Goal: Find specific page/section: Find specific page/section

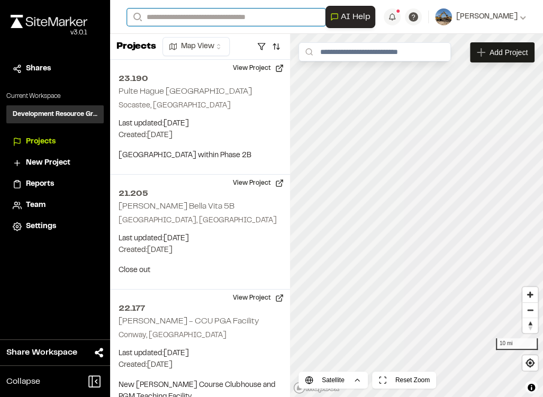
click at [240, 15] on input "Search" at bounding box center [226, 16] width 198 height 17
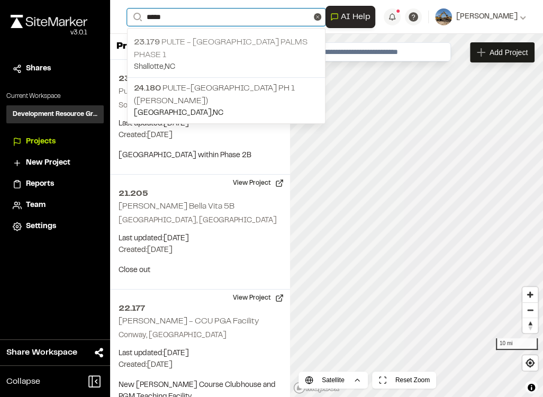
type input "*****"
click at [244, 61] on p "Shallotte , NC" at bounding box center [226, 67] width 185 height 12
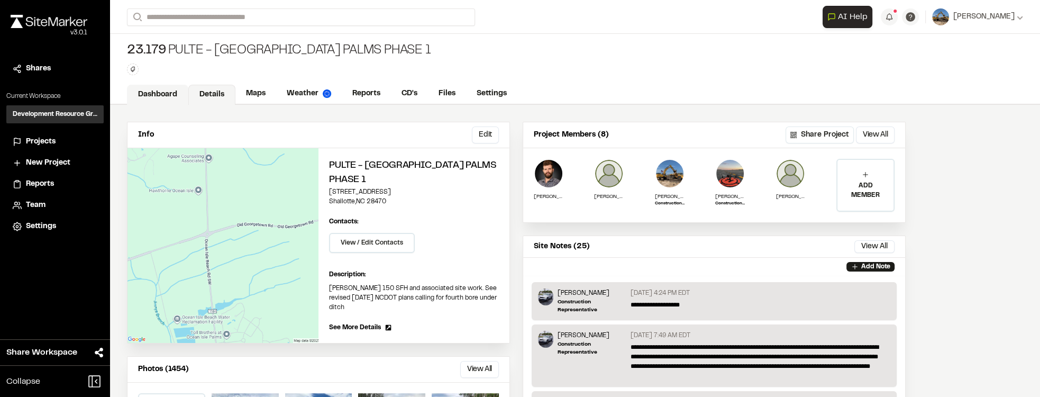
click at [177, 97] on link "Dashboard" at bounding box center [157, 95] width 61 height 20
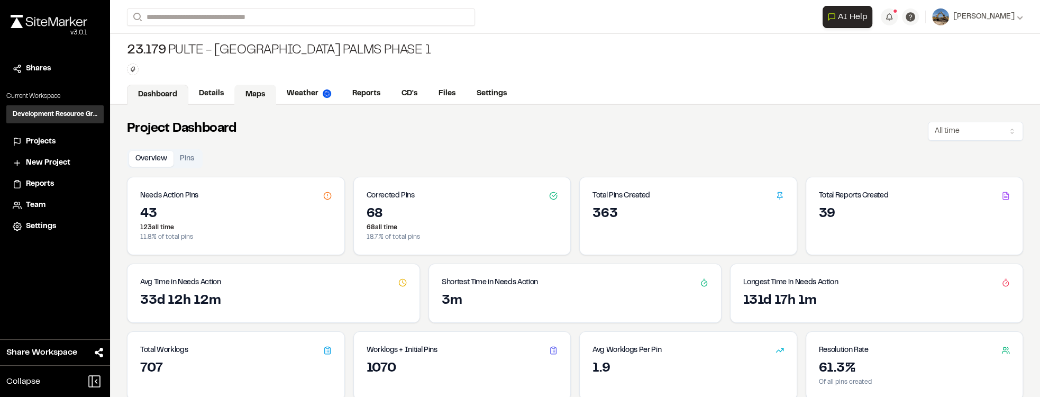
click at [253, 91] on link "Maps" at bounding box center [255, 95] width 42 height 20
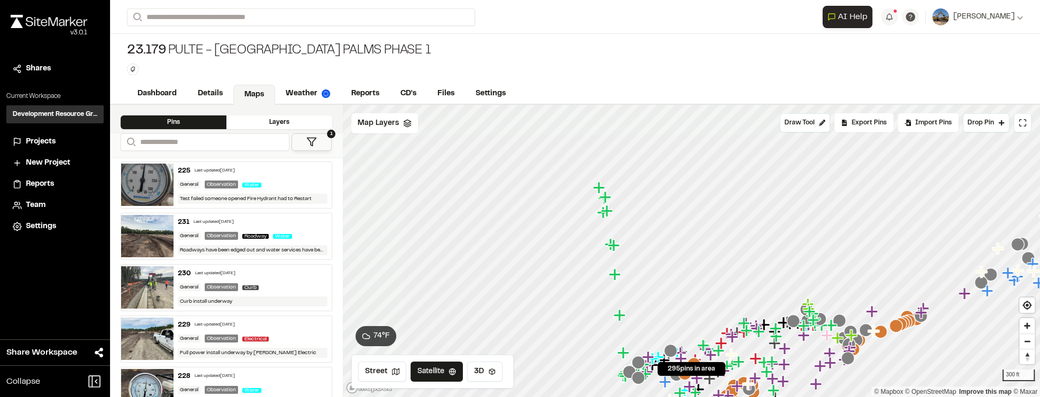
click at [259, 183] on span "Water" at bounding box center [251, 185] width 19 height 5
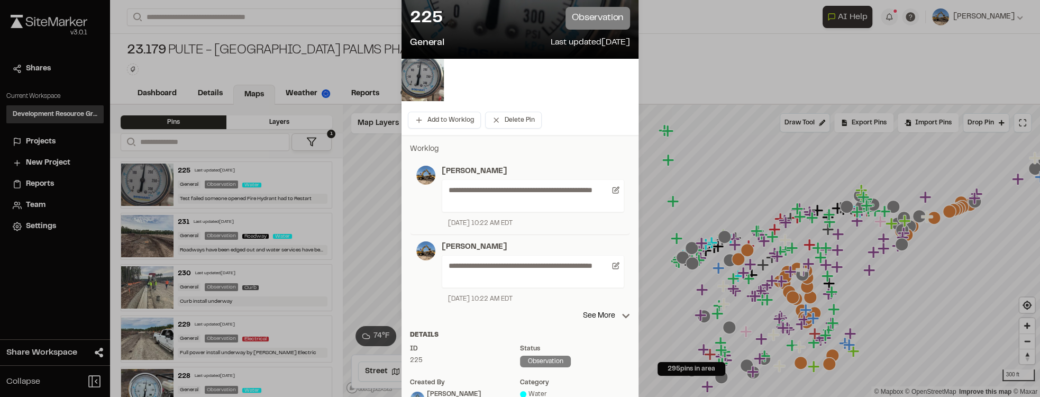
scroll to position [90, 0]
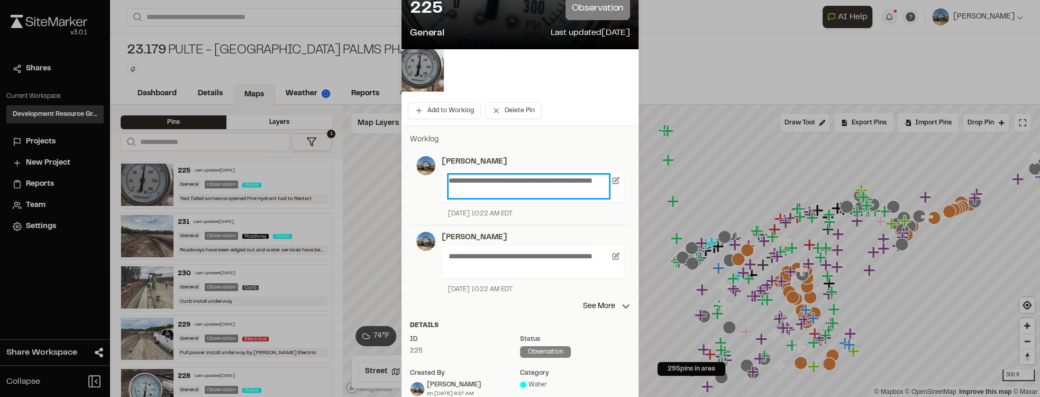
click at [542, 190] on p "**********" at bounding box center [529, 186] width 160 height 23
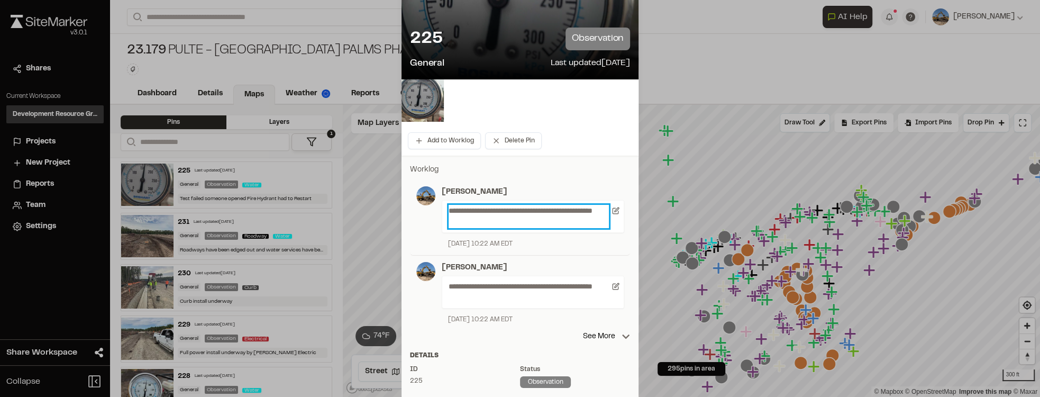
scroll to position [0, 0]
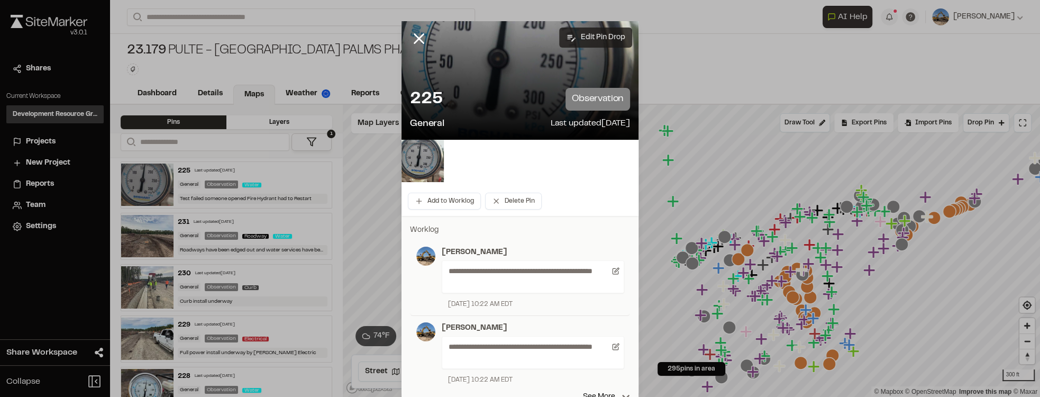
click at [542, 31] on button "Edit Pin Drop" at bounding box center [595, 38] width 73 height 20
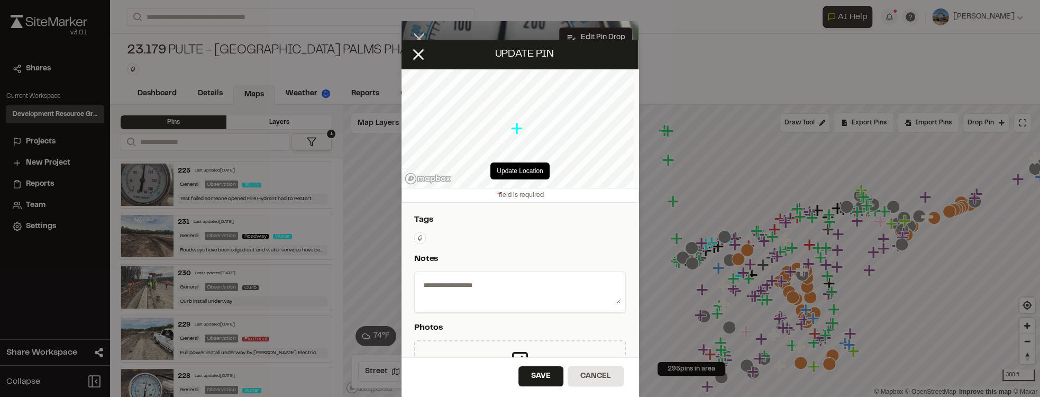
type textarea "**********"
select select "****"
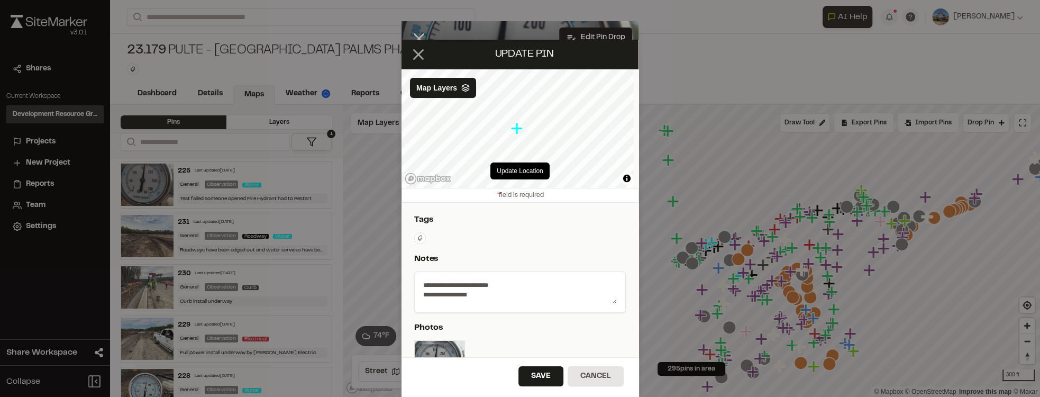
click at [420, 59] on icon at bounding box center [418, 54] width 18 height 18
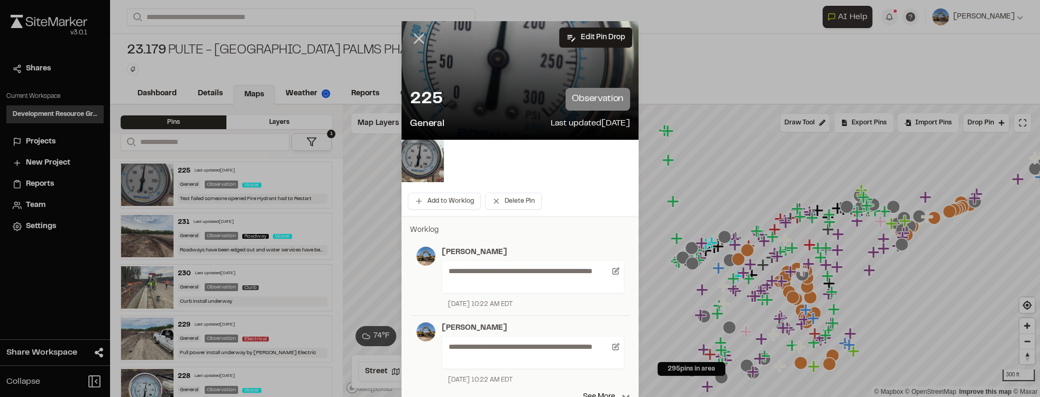
click at [417, 41] on icon at bounding box center [419, 39] width 18 height 18
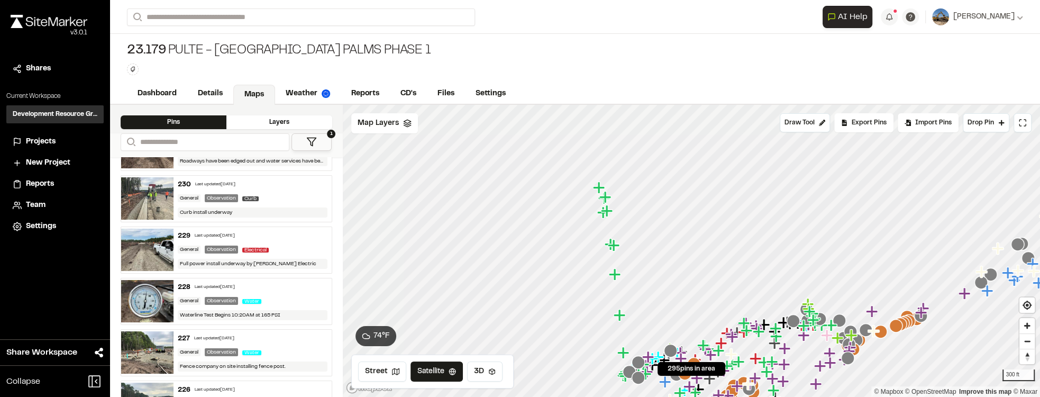
scroll to position [90, 0]
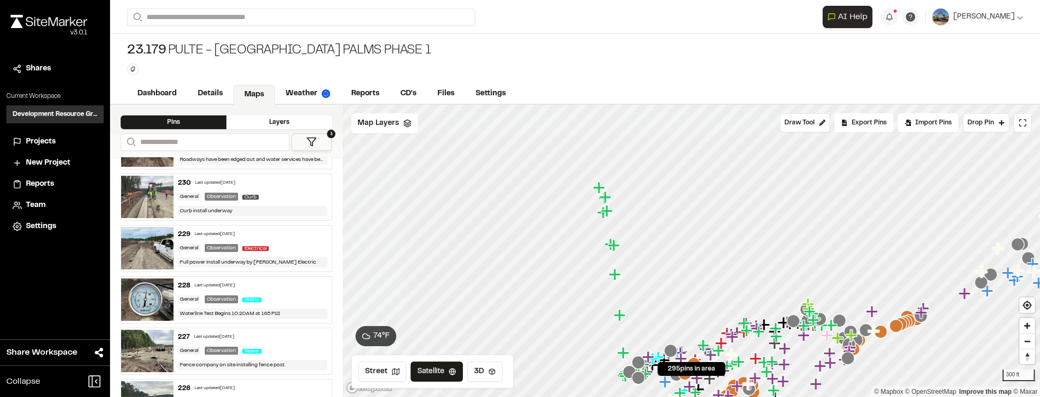
click at [197, 295] on div "General" at bounding box center [189, 299] width 23 height 8
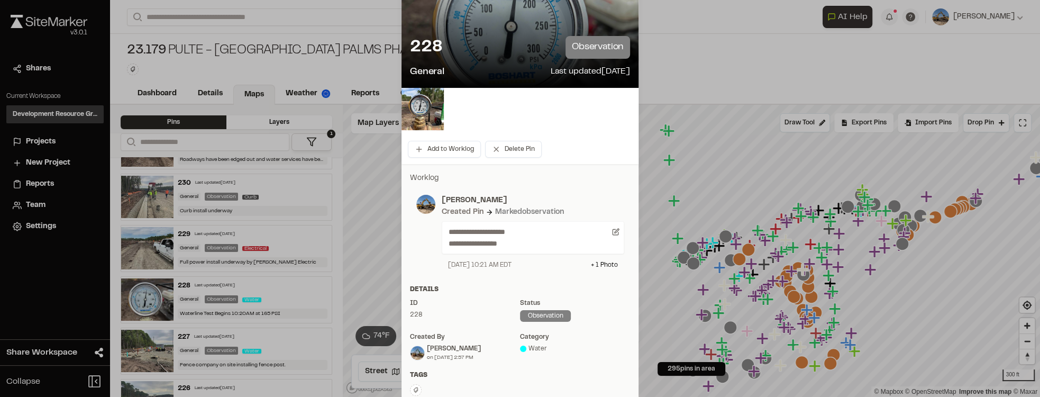
scroll to position [60, 0]
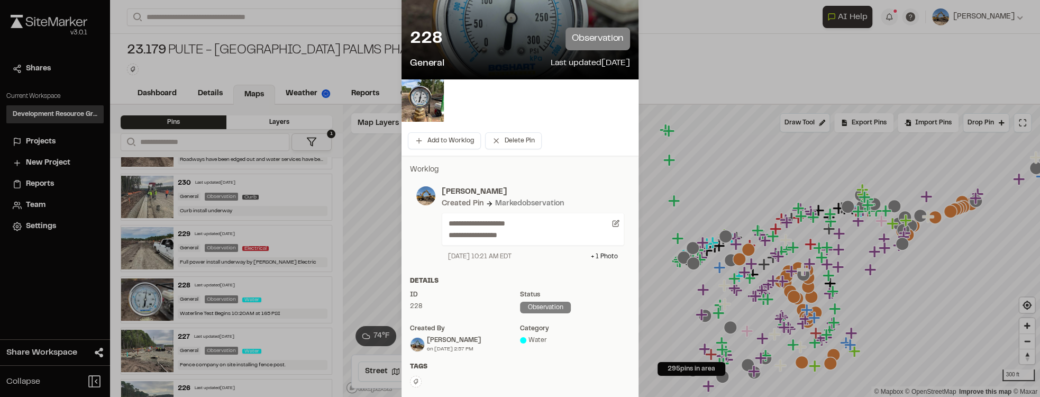
click at [618, 225] on div "**********" at bounding box center [533, 229] width 183 height 33
click at [615, 223] on icon at bounding box center [615, 223] width 7 height 7
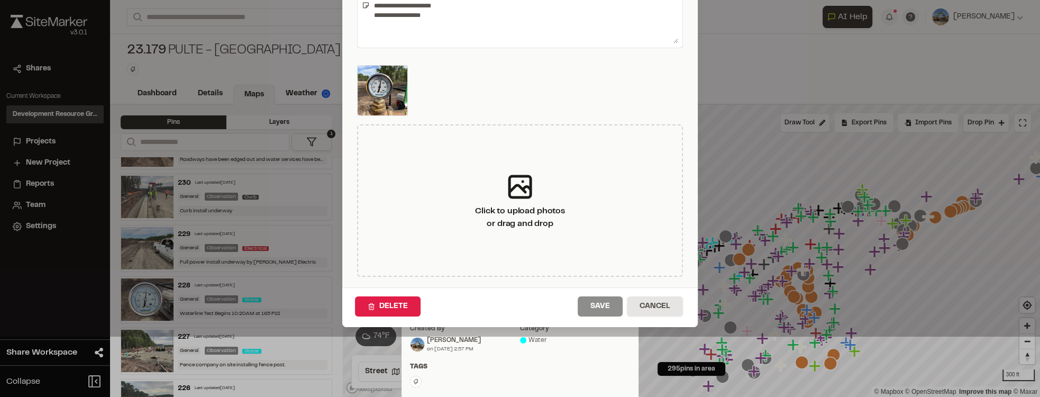
scroll to position [0, 0]
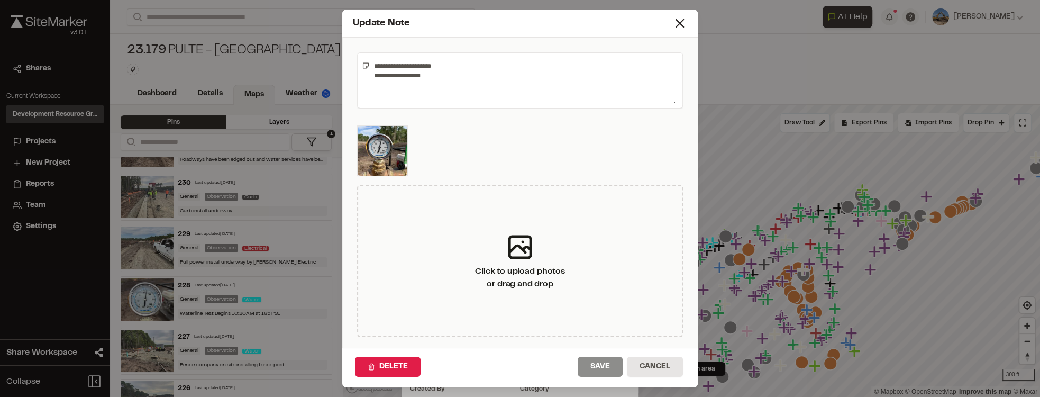
click at [399, 76] on textarea "**********" at bounding box center [524, 80] width 308 height 47
click at [390, 75] on textarea "**********" at bounding box center [524, 80] width 308 height 47
click at [441, 91] on textarea "**********" at bounding box center [524, 80] width 308 height 47
type textarea "**********"
click at [583, 368] on button "Save" at bounding box center [600, 367] width 45 height 20
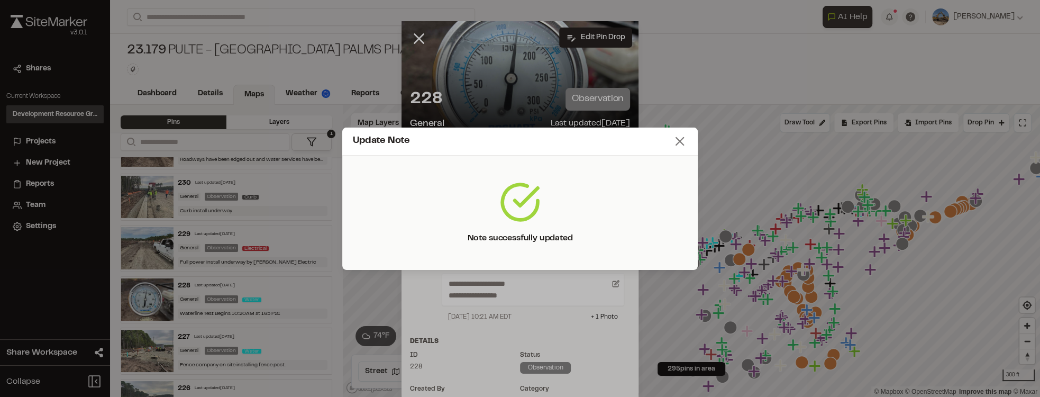
click at [681, 145] on line at bounding box center [679, 141] width 7 height 7
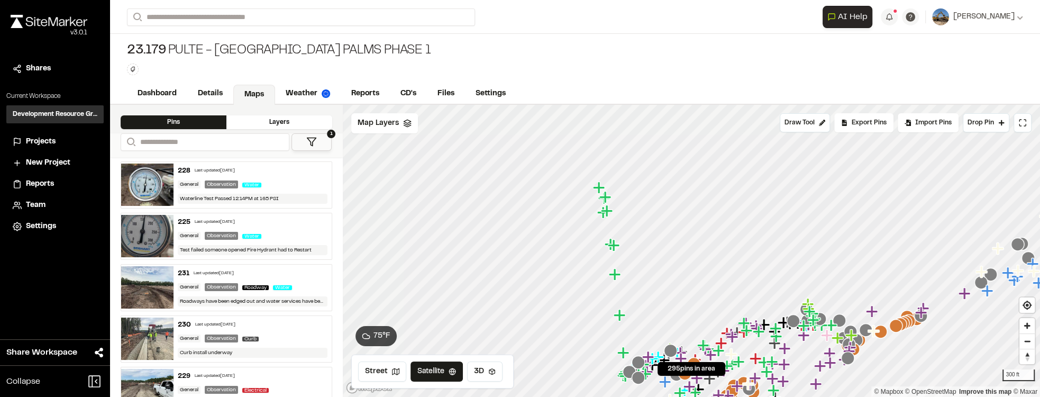
click at [154, 182] on img at bounding box center [147, 184] width 52 height 42
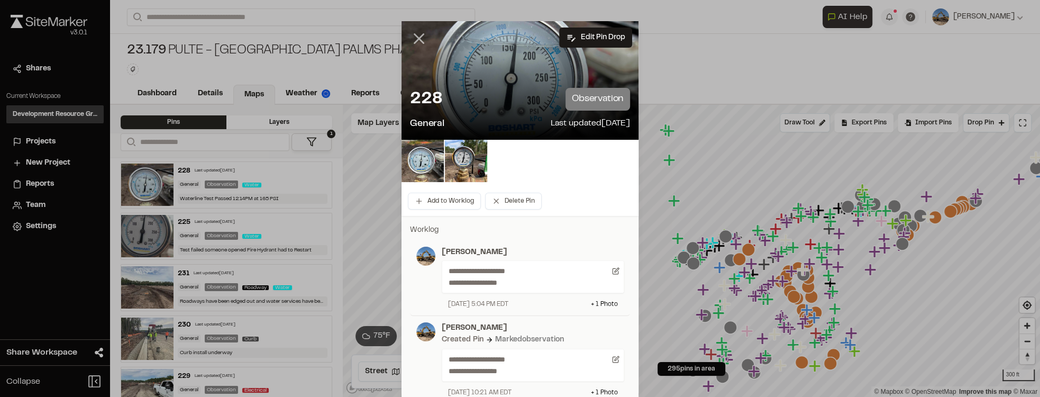
click at [416, 35] on icon at bounding box center [419, 39] width 18 height 18
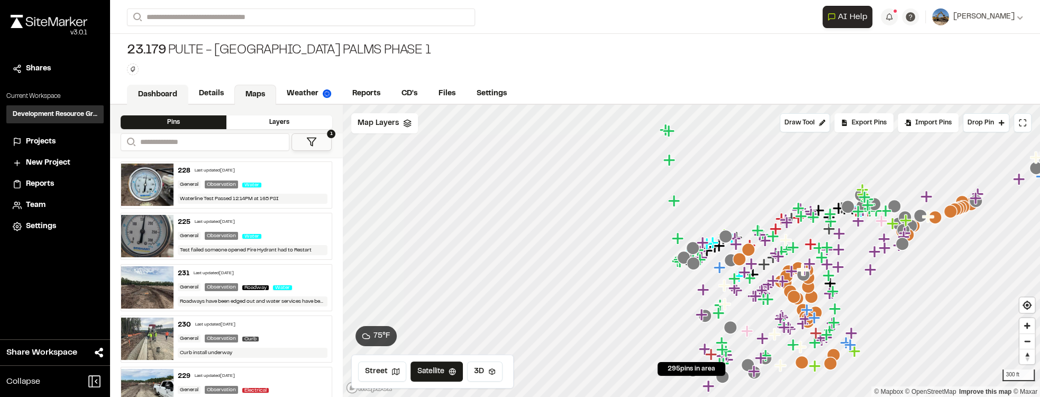
click at [177, 90] on link "Dashboard" at bounding box center [157, 95] width 61 height 20
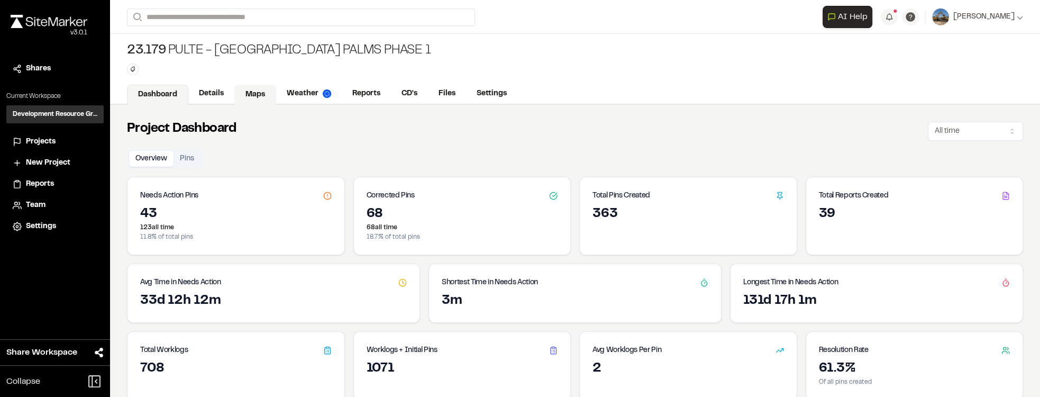
click at [257, 90] on link "Maps" at bounding box center [255, 95] width 42 height 20
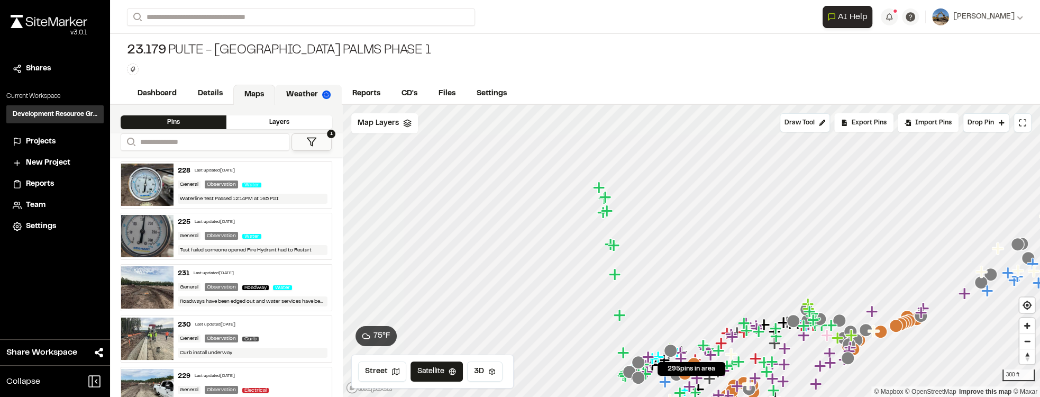
click at [325, 90] on img at bounding box center [326, 94] width 8 height 8
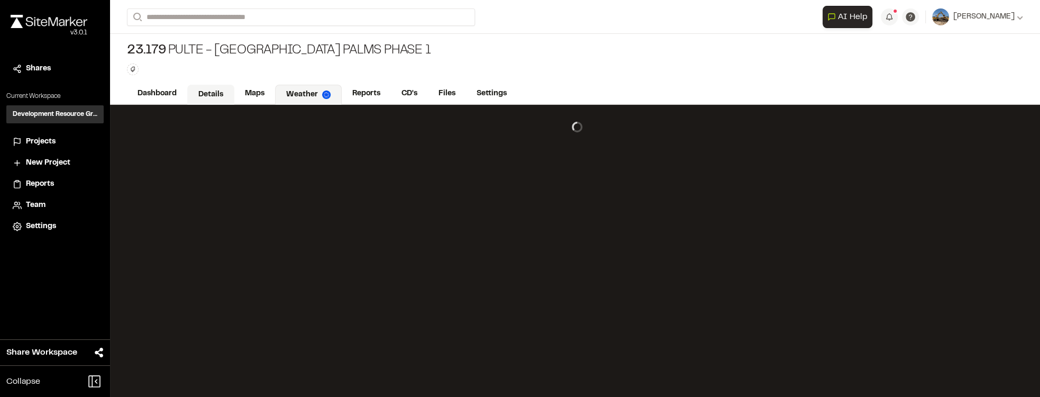
click at [200, 91] on link "Details" at bounding box center [210, 95] width 47 height 20
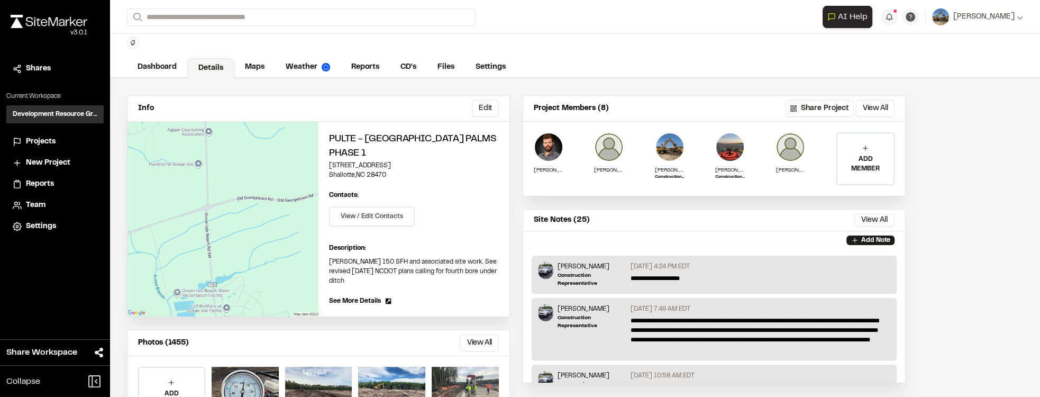
scroll to position [30, 0]
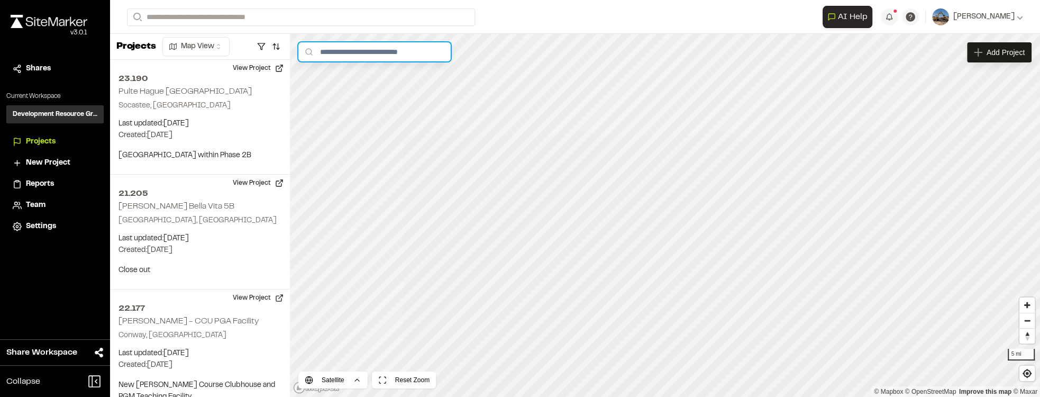
click at [385, 55] on input "text" at bounding box center [374, 51] width 152 height 19
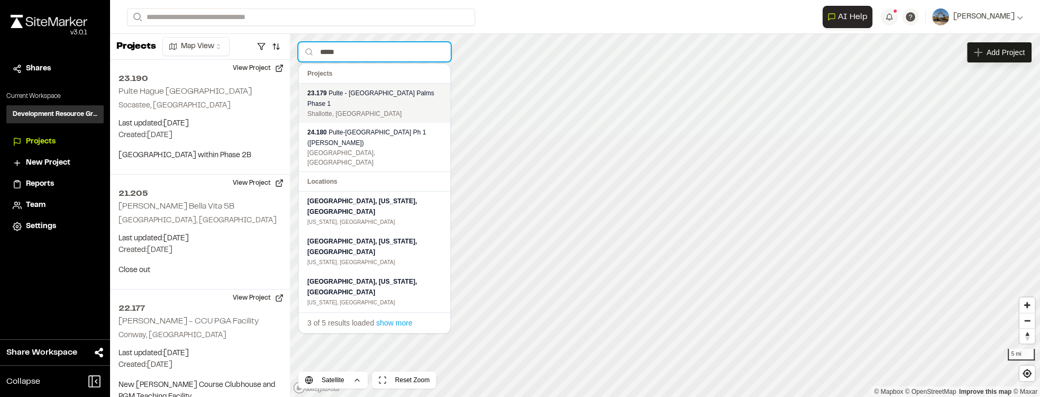
type input "*****"
click at [370, 97] on div "23.179 Pulte - Ocean Isle Palms Phase 1" at bounding box center [374, 98] width 134 height 21
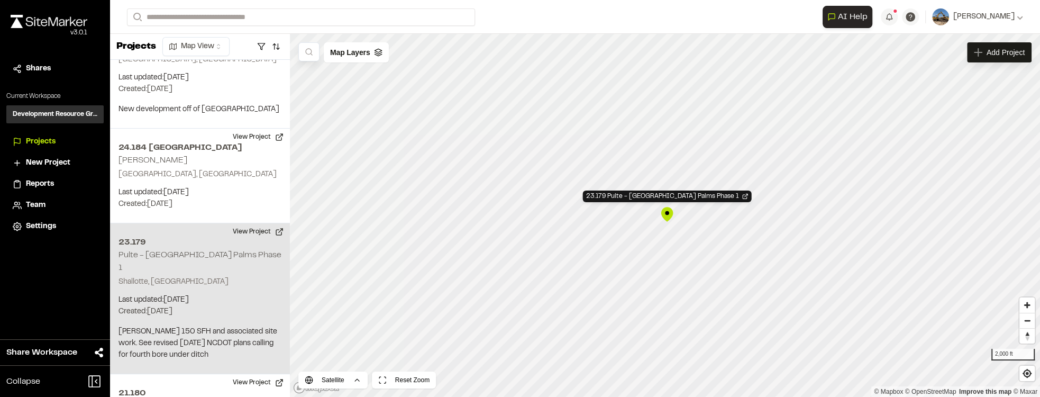
scroll to position [4230, 0]
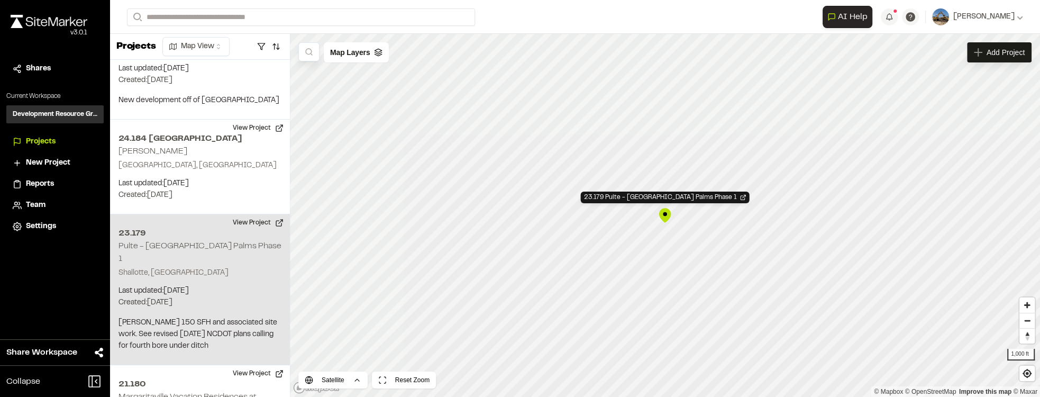
click at [668, 216] on div "23.179 Pulte - Ocean Isle Palms Phase 1" at bounding box center [665, 215] width 16 height 16
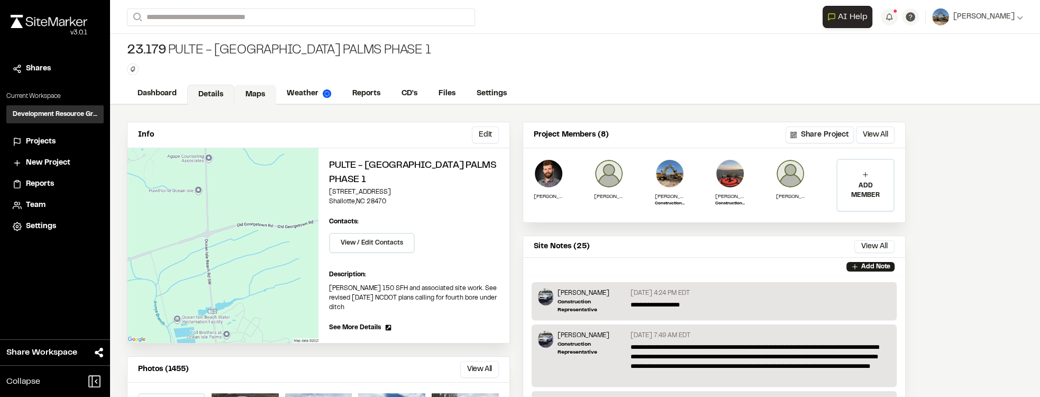
click at [260, 94] on link "Maps" at bounding box center [255, 95] width 42 height 20
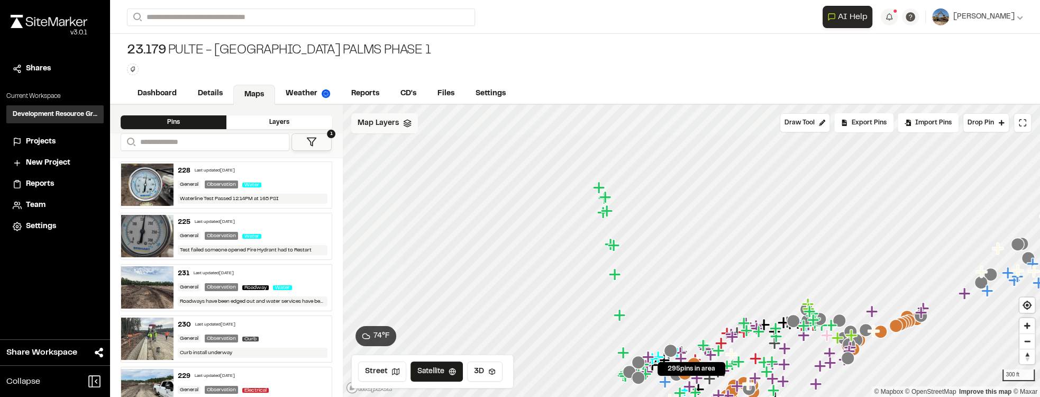
click at [414, 130] on div "Map Layers" at bounding box center [384, 123] width 67 height 20
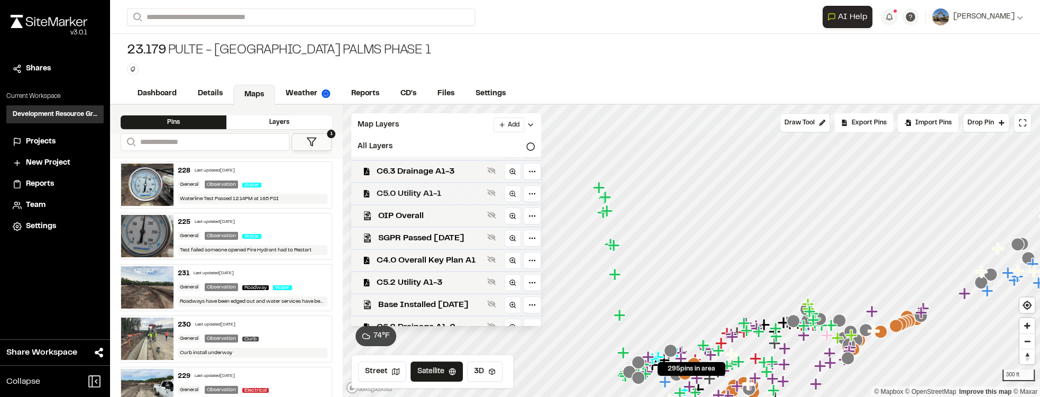
scroll to position [256, 0]
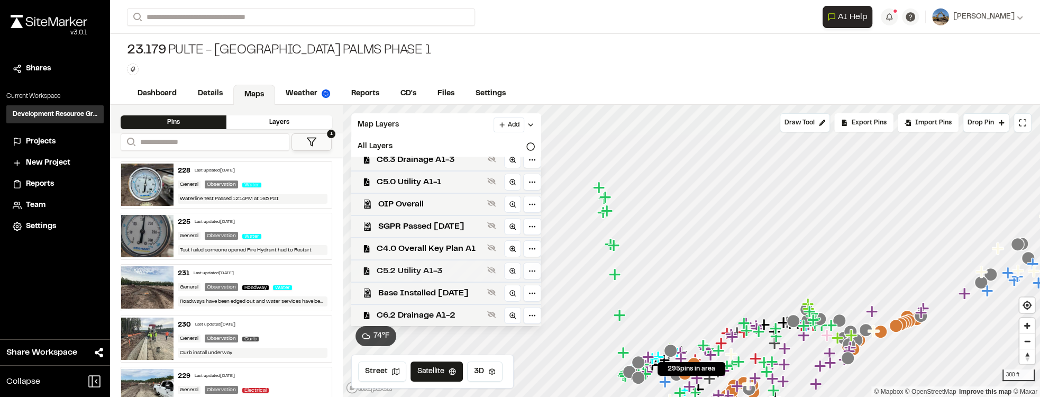
click at [462, 267] on span "C5.2 Utility A1-3" at bounding box center [430, 271] width 106 height 13
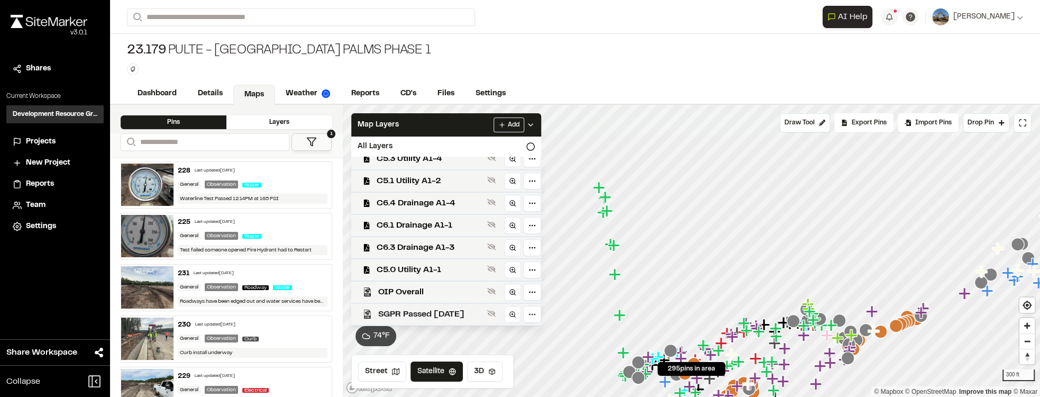
scroll to position [134, 0]
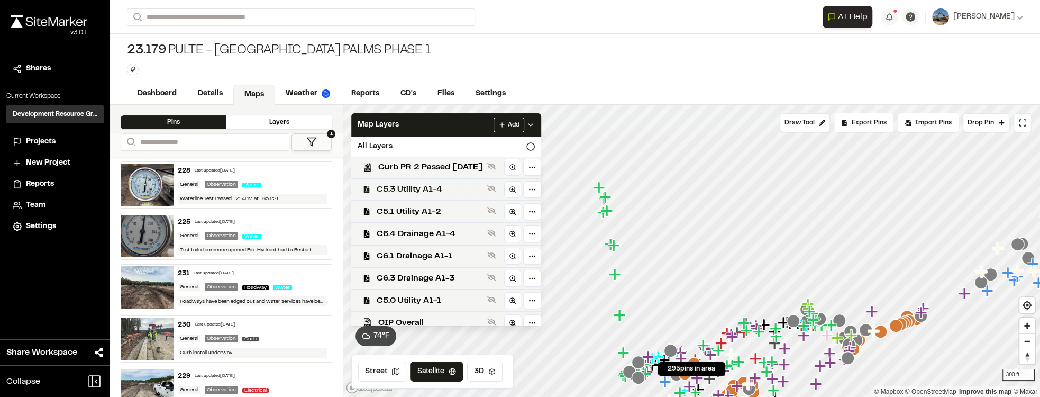
click at [439, 195] on div "C5.3 Utility A1-4" at bounding box center [442, 189] width 198 height 22
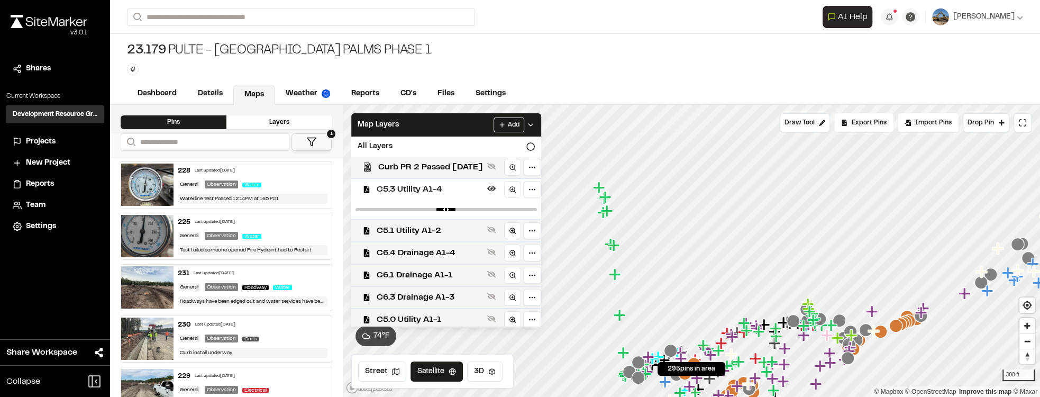
click at [440, 192] on span "C5.3 Utility A1-4" at bounding box center [430, 189] width 106 height 13
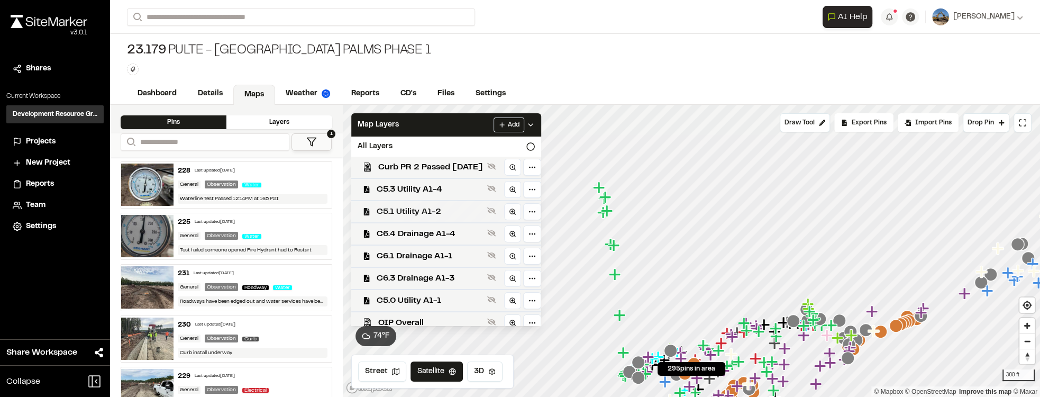
click at [451, 214] on span "C5.1 Utility A1-2" at bounding box center [430, 211] width 106 height 13
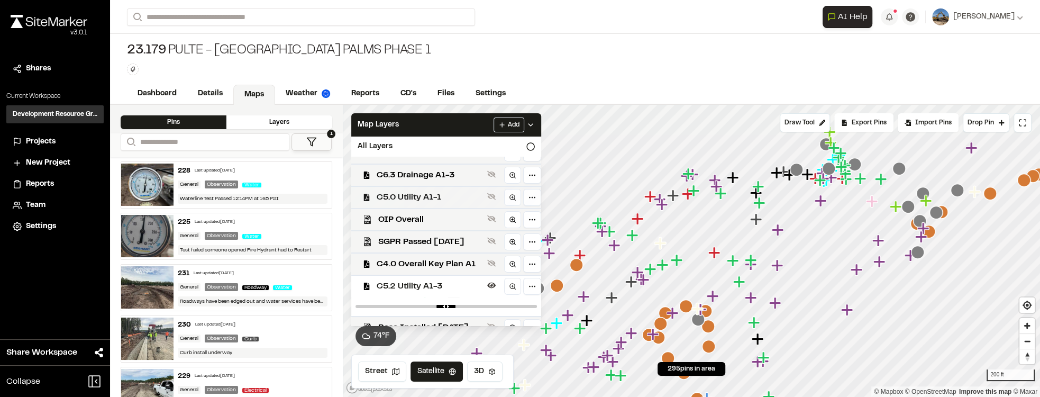
scroll to position [272, 0]
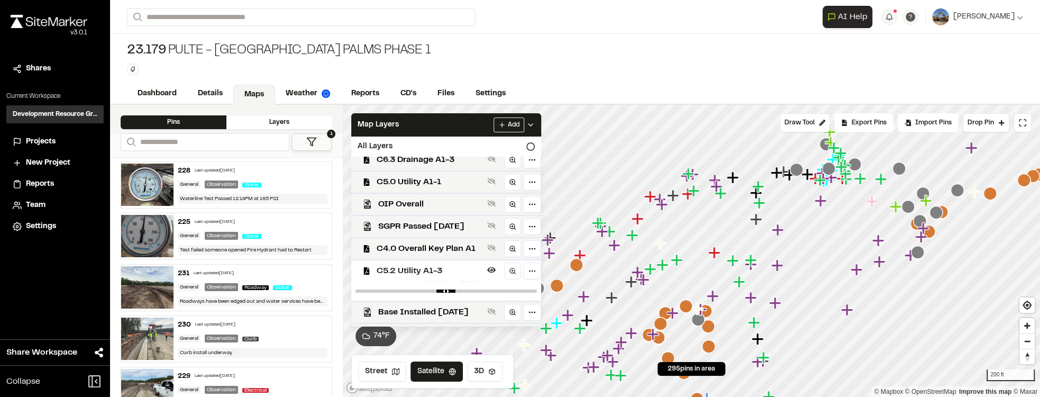
click at [447, 276] on span "C5.2 Utility A1-3" at bounding box center [430, 271] width 106 height 13
click at [447, 275] on span "C5.2 Utility A1-3" at bounding box center [430, 271] width 106 height 13
click at [447, 181] on span "C5.0 Utility A1-1" at bounding box center [430, 182] width 106 height 13
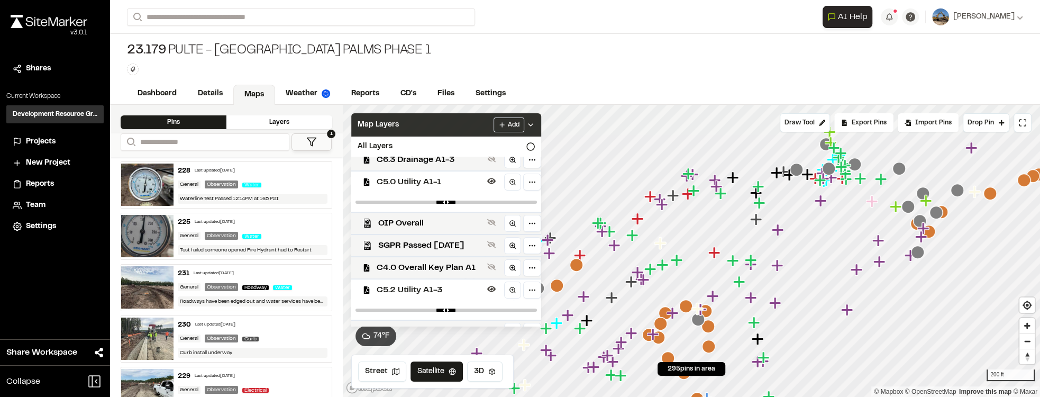
click at [535, 124] on icon at bounding box center [530, 125] width 8 height 8
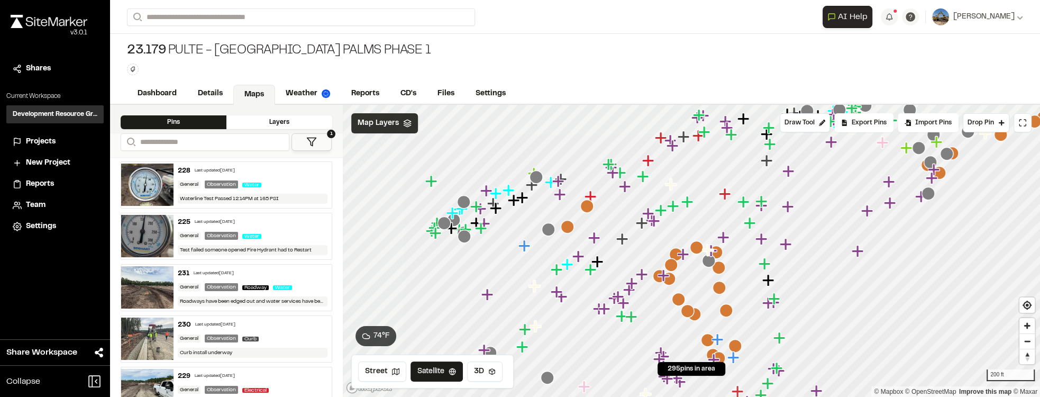
drag, startPoint x: 665, startPoint y: 163, endPoint x: 661, endPoint y: 157, distance: 7.1
click at [646, 163] on icon "Map marker" at bounding box center [649, 161] width 14 height 14
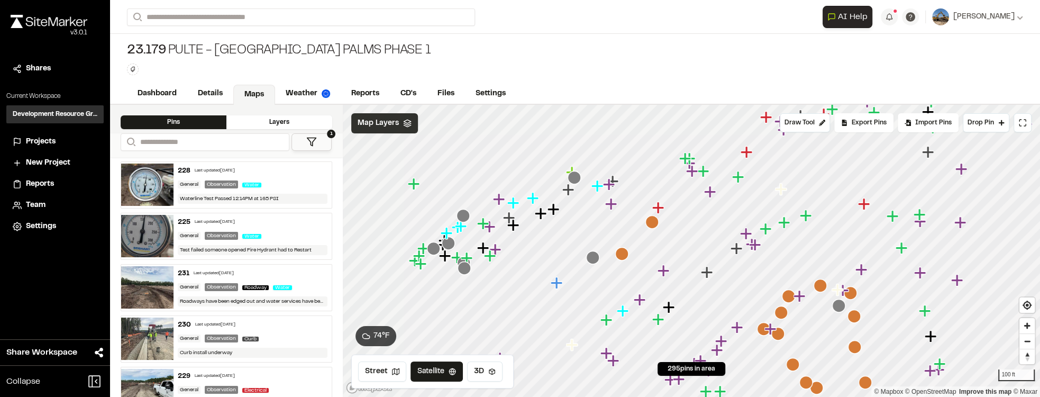
click at [625, 248] on icon "Map marker" at bounding box center [621, 253] width 13 height 13
click at [822, 117] on button "Draw Tool" at bounding box center [805, 122] width 50 height 19
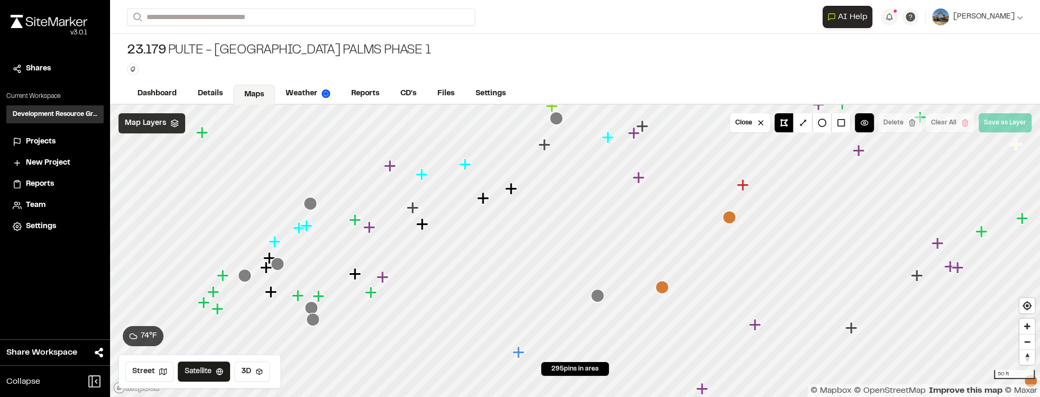
click at [602, 143] on icon "Map marker" at bounding box center [609, 138] width 14 height 14
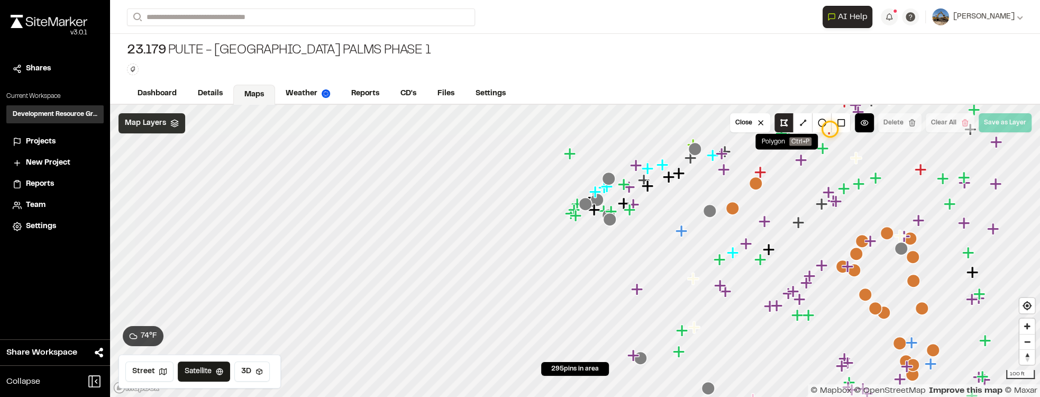
click at [789, 125] on button at bounding box center [784, 122] width 19 height 19
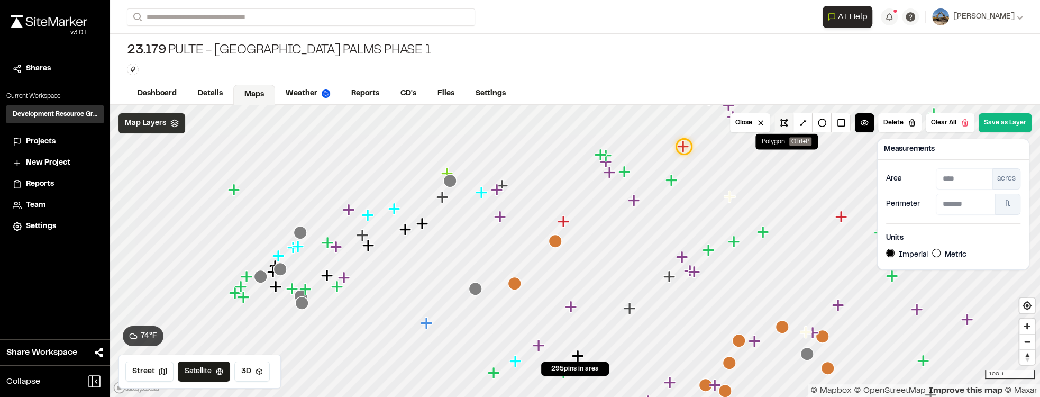
click at [786, 121] on button at bounding box center [784, 122] width 19 height 19
click at [954, 123] on button "Clear All" at bounding box center [950, 122] width 49 height 19
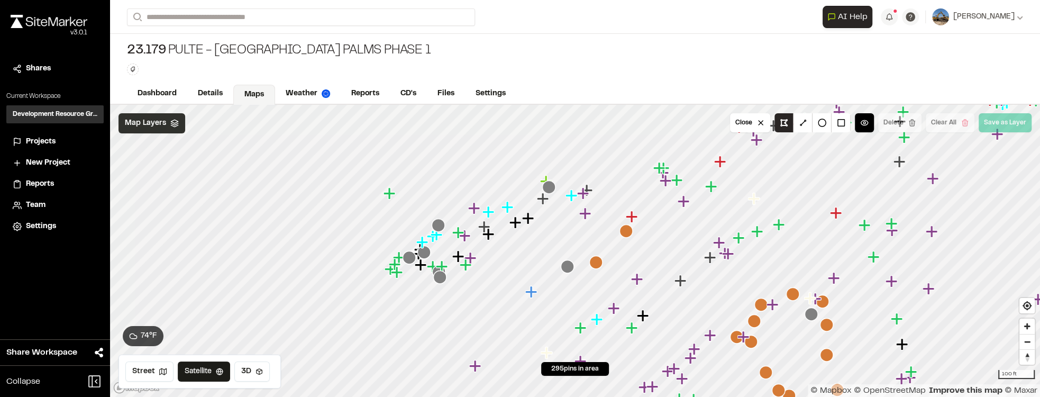
click at [790, 121] on button at bounding box center [784, 122] width 19 height 19
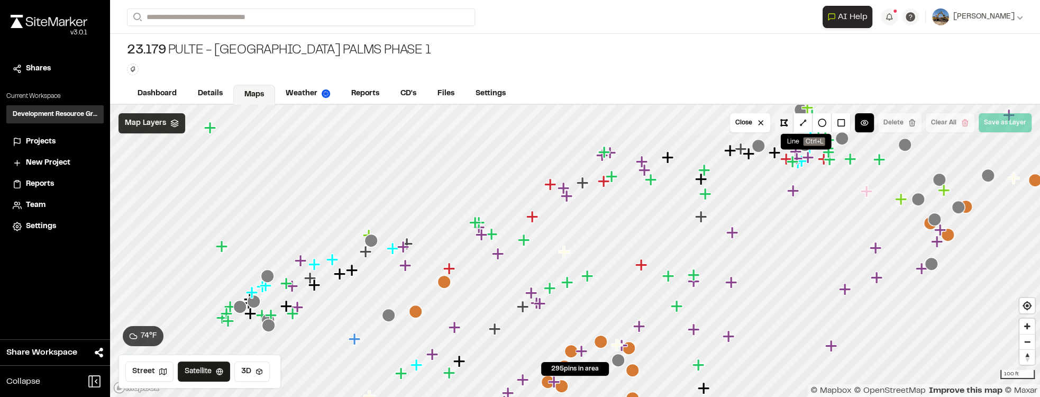
click at [789, 121] on button at bounding box center [784, 122] width 19 height 19
